Goal: Information Seeking & Learning: Learn about a topic

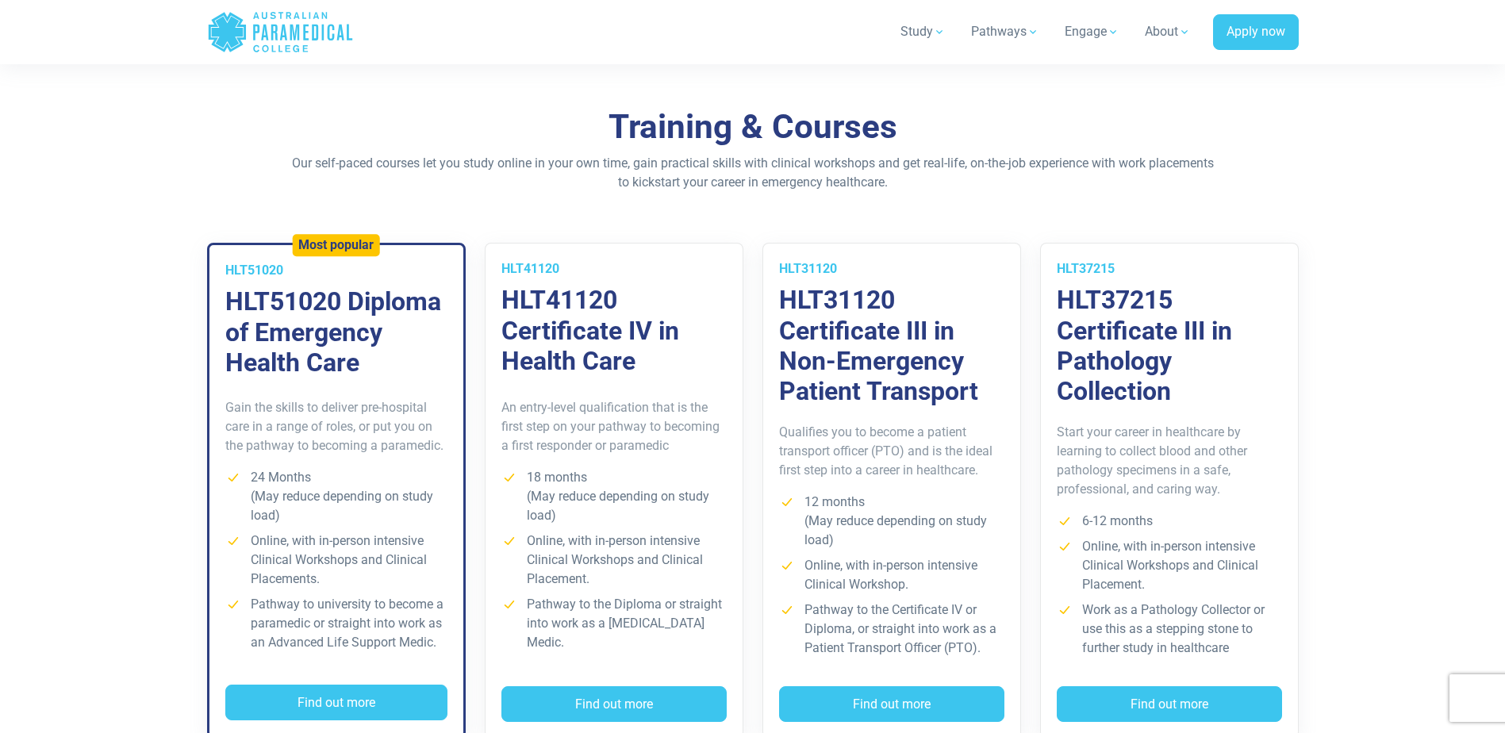
scroll to position [1031, 0]
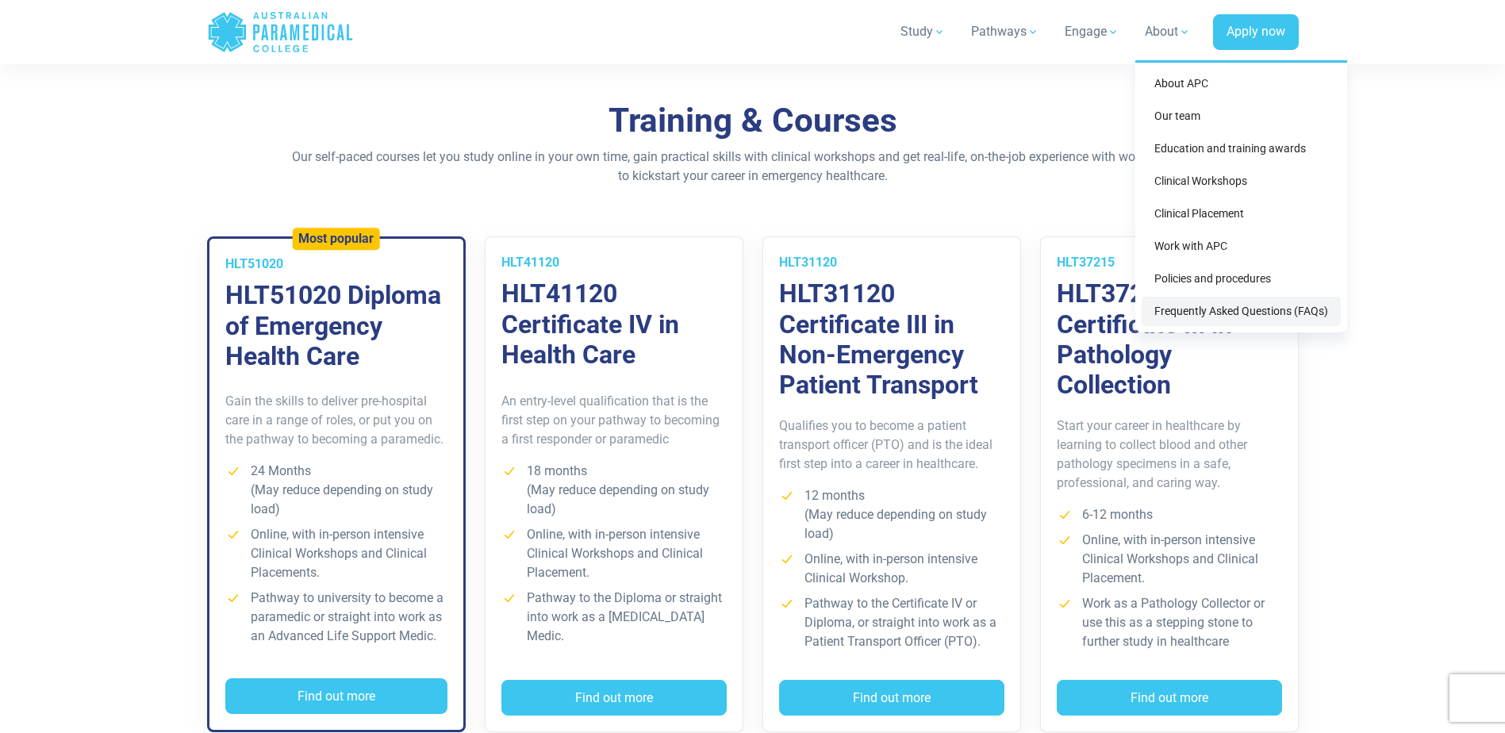
click at [1216, 313] on link "Frequently Asked Questions (FAQs)" at bounding box center [1241, 311] width 199 height 29
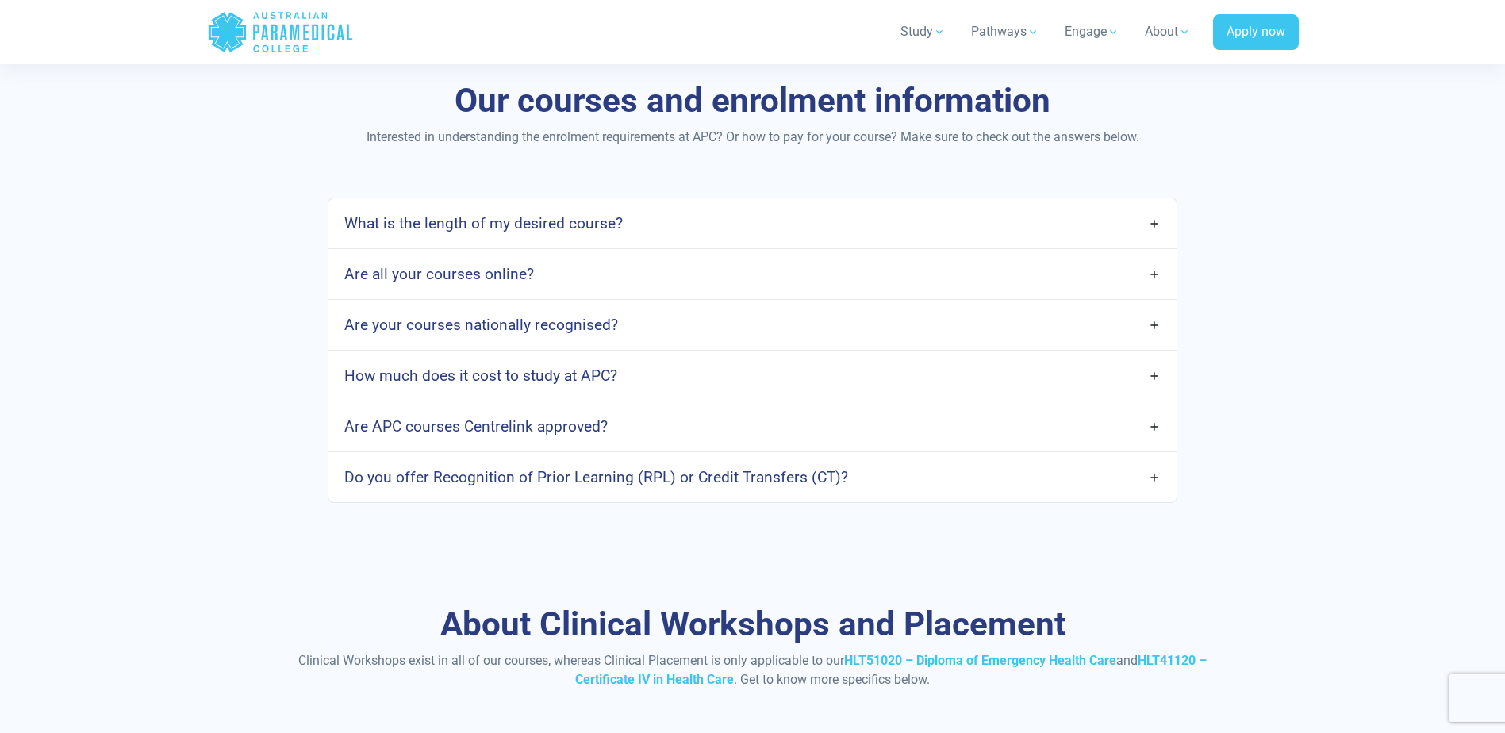
scroll to position [1269, 0]
click at [1143, 324] on link "Are your courses nationally recognised?" at bounding box center [751, 323] width 847 height 37
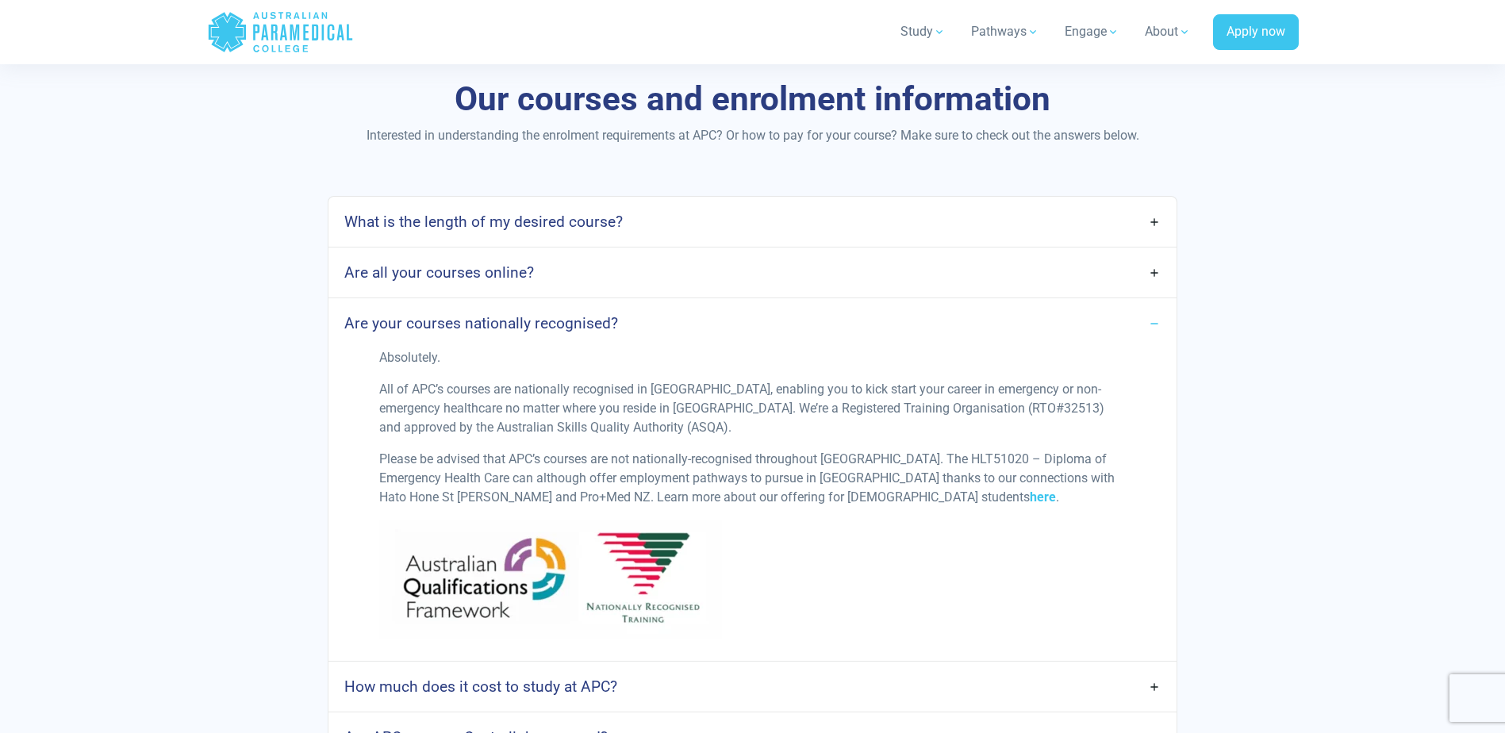
click at [1212, 171] on div "Our courses and enrolment information Interested in understanding the enrolment…" at bounding box center [753, 447] width 1111 height 836
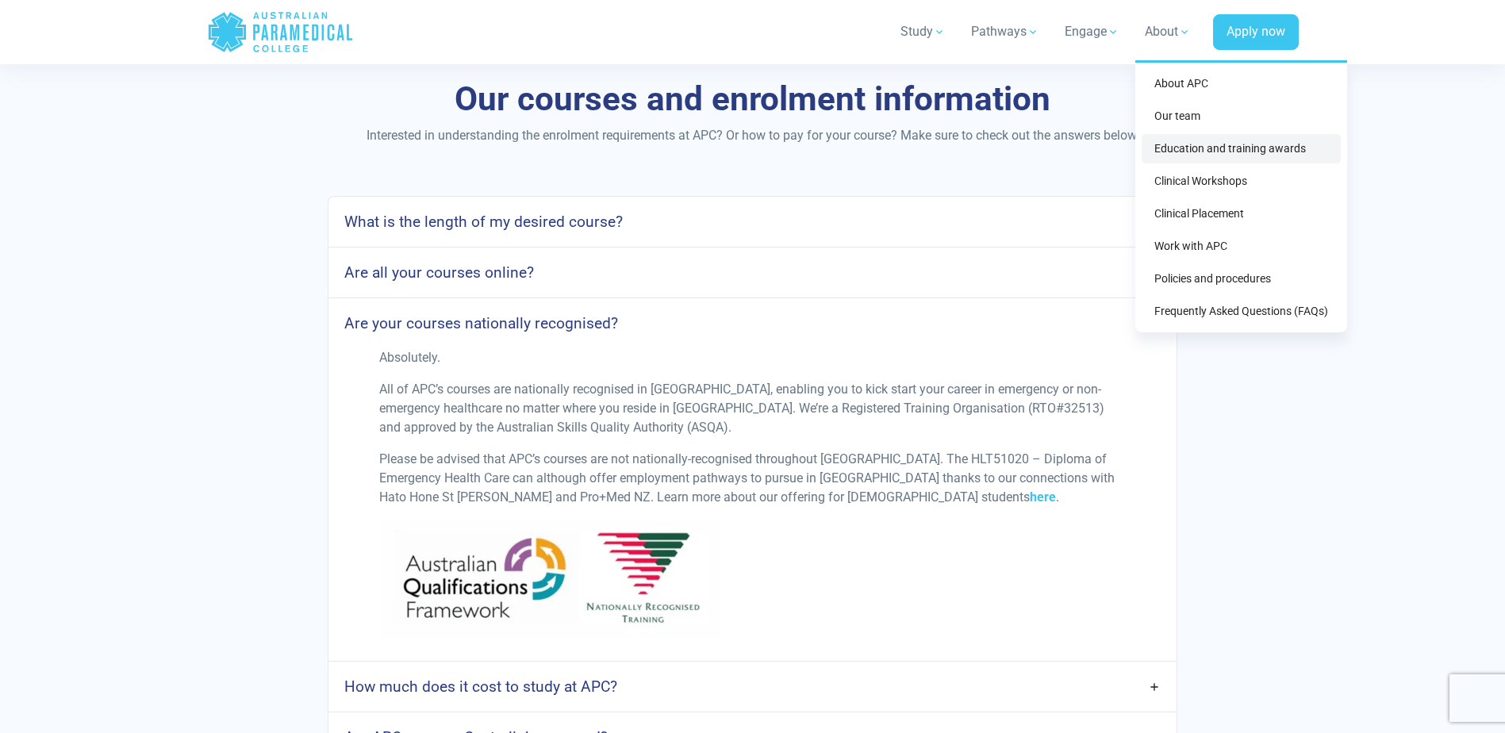
click at [1188, 159] on link "Education and training awards" at bounding box center [1241, 148] width 199 height 29
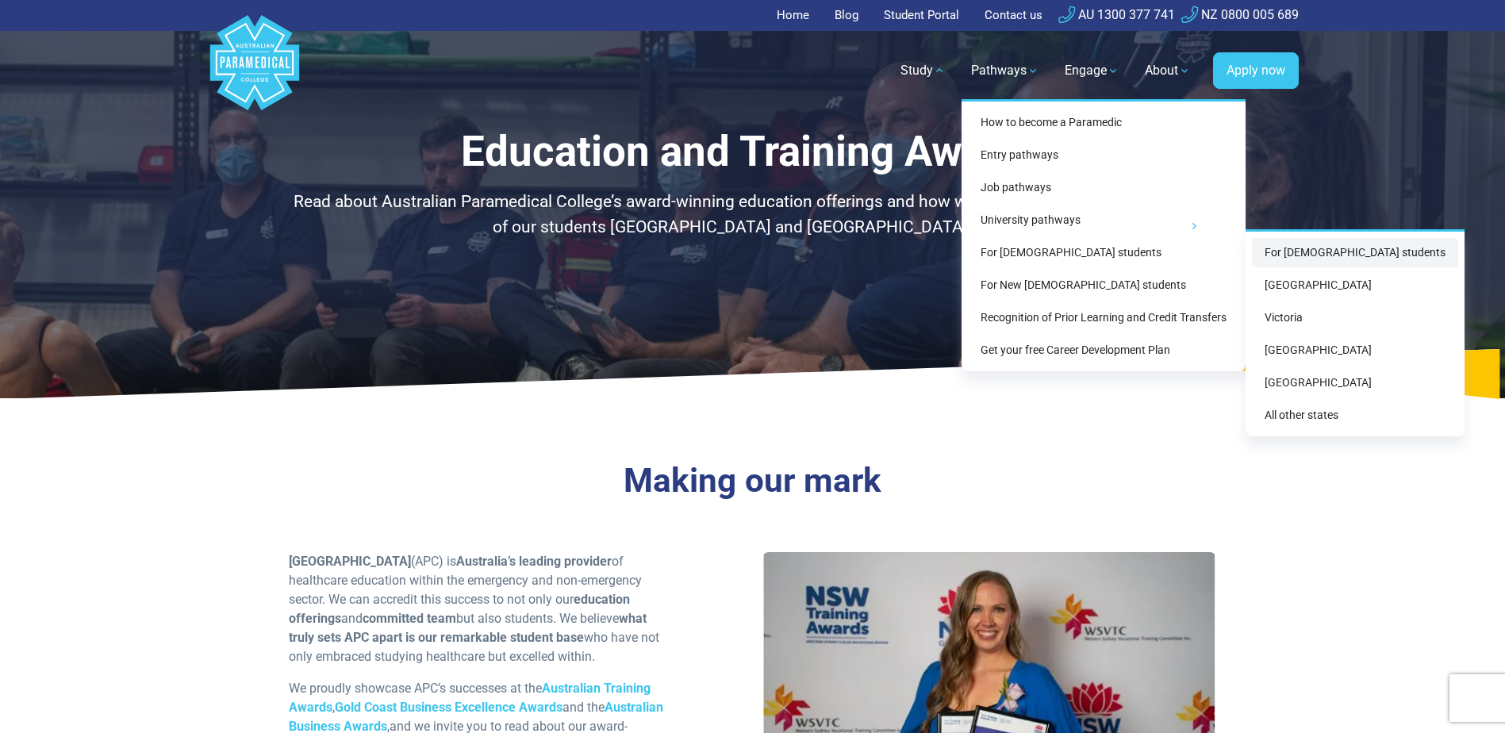
click at [1329, 248] on link "For [DEMOGRAPHIC_DATA] students" at bounding box center [1355, 252] width 206 height 29
